Goal: Information Seeking & Learning: Understand process/instructions

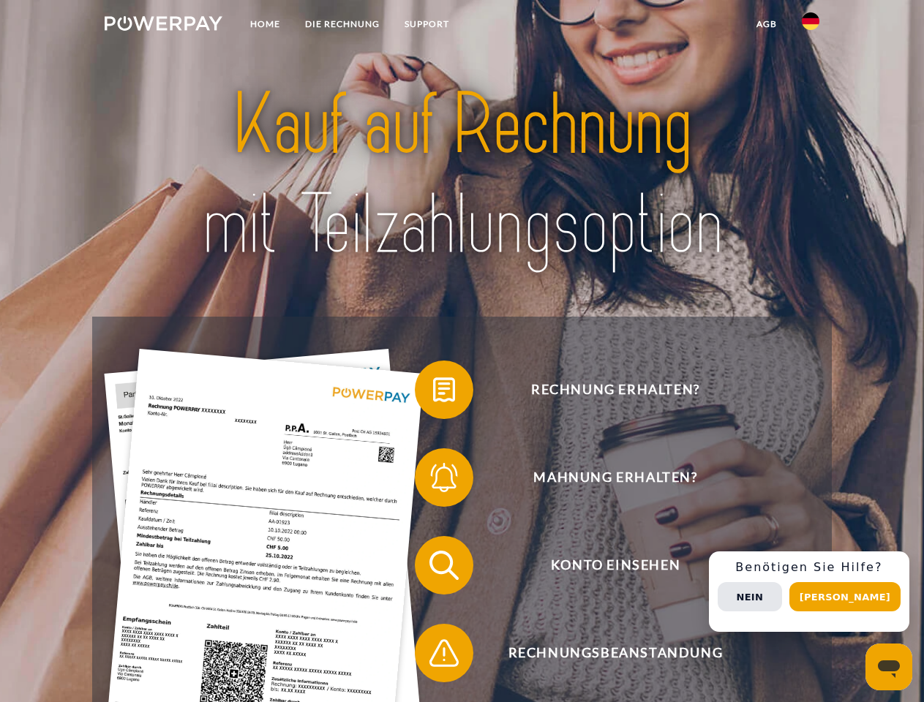
click at [163, 26] on img at bounding box center [164, 23] width 118 height 15
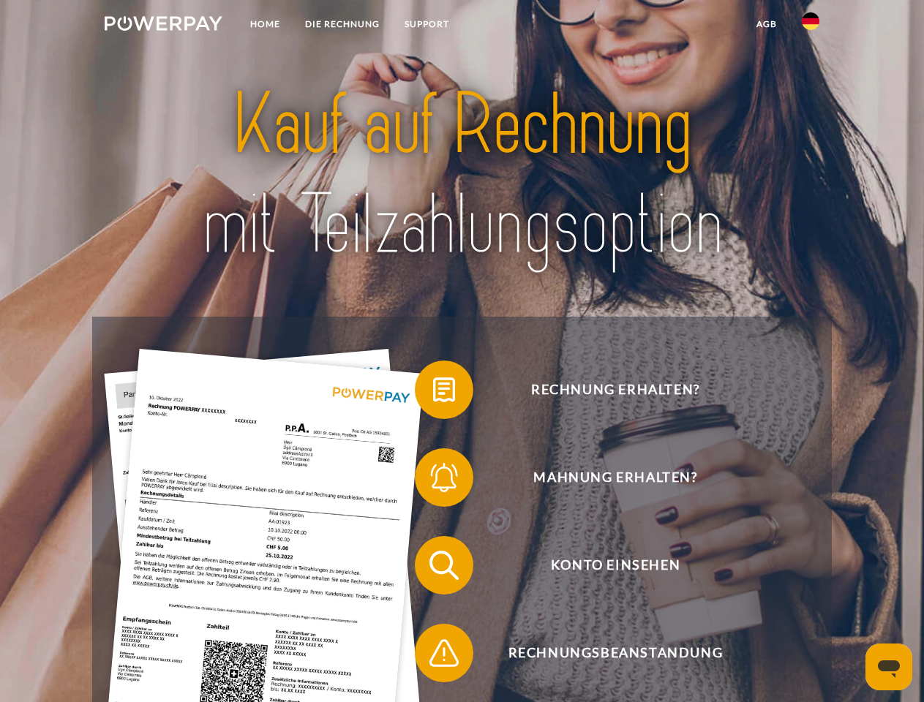
click at [811, 26] on img at bounding box center [811, 21] width 18 height 18
click at [766, 24] on link "agb" at bounding box center [766, 24] width 45 height 26
click at [433, 393] on span at bounding box center [422, 389] width 73 height 73
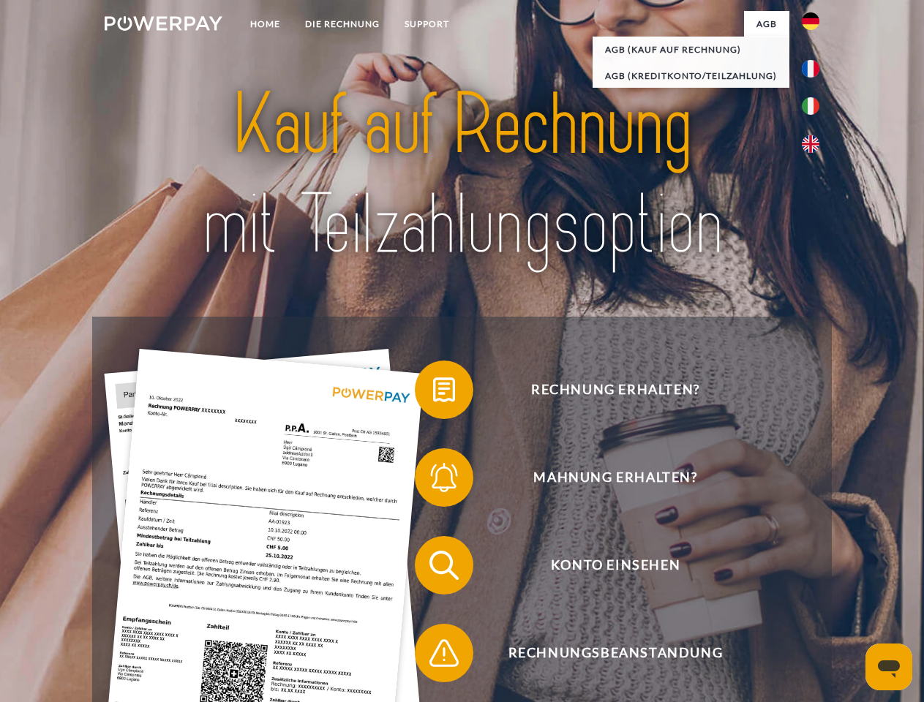
click at [433, 481] on span at bounding box center [422, 477] width 73 height 73
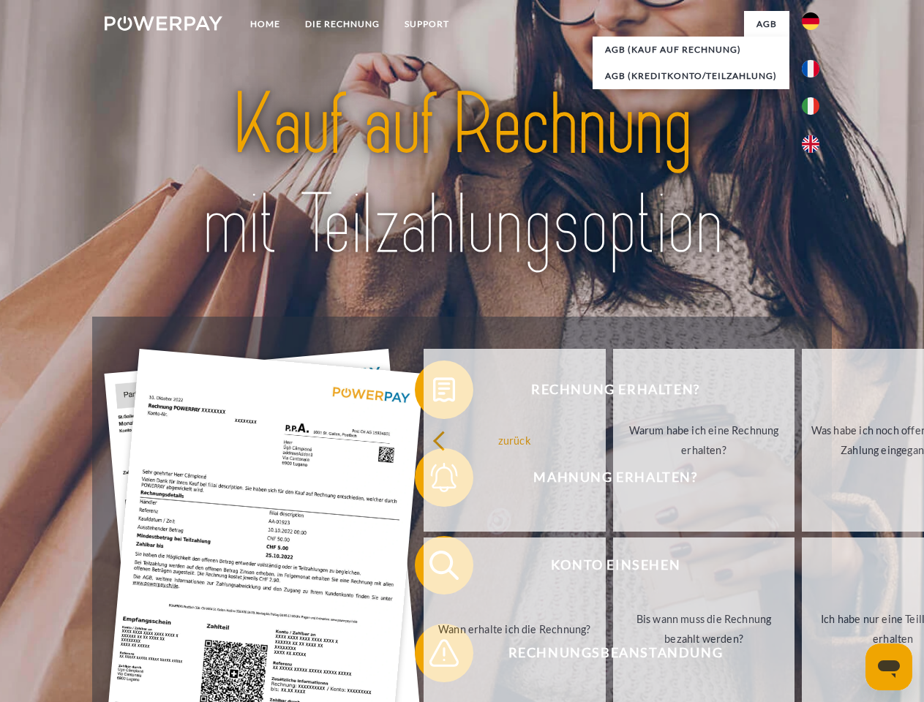
click at [613, 568] on link "Bis wann muss die Rechnung bezahlt werden?" at bounding box center [704, 629] width 182 height 183
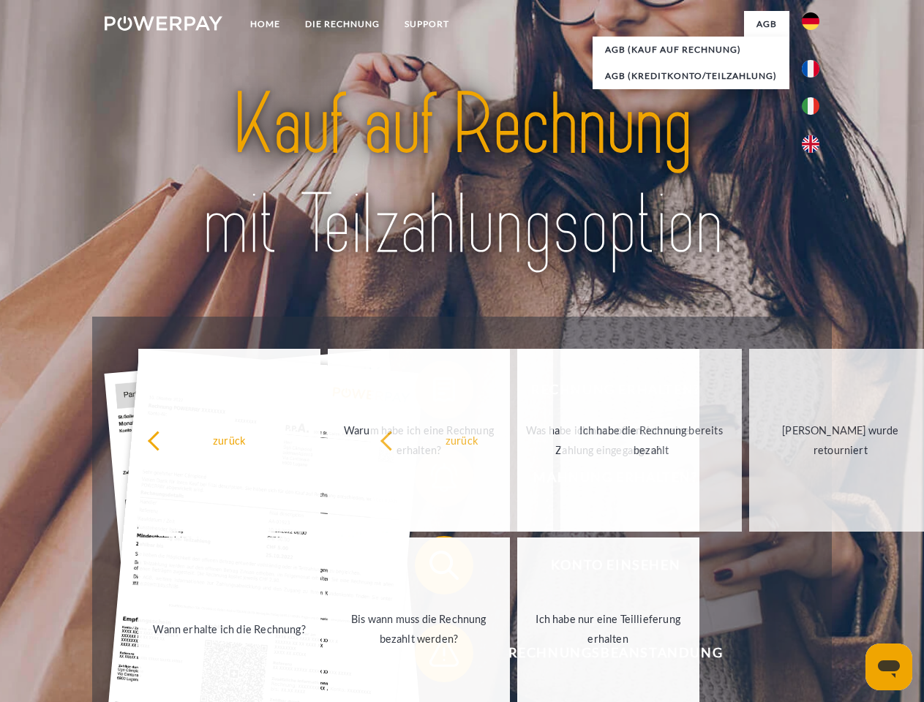
click at [433, 656] on span at bounding box center [422, 653] width 73 height 73
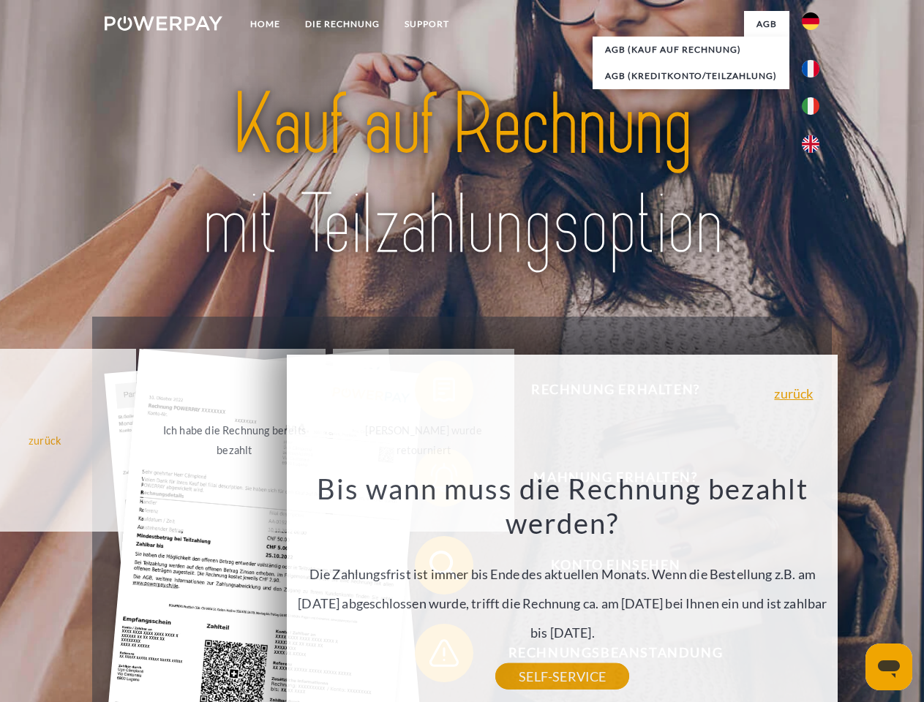
click at [814, 592] on div "Rechnung erhalten? Mahnung erhalten? Konto einsehen" at bounding box center [461, 609] width 739 height 585
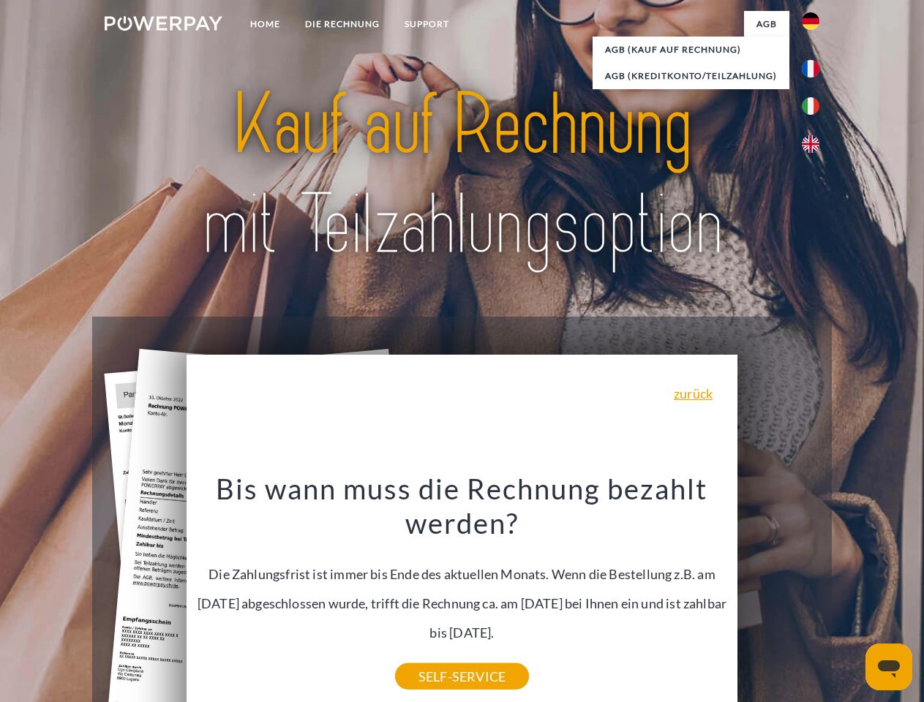
click at [778, 595] on span "Konto einsehen" at bounding box center [615, 565] width 358 height 59
click at [850, 597] on header "Home DIE RECHNUNG SUPPORT" at bounding box center [462, 505] width 924 height 1010
